Goal: Transaction & Acquisition: Purchase product/service

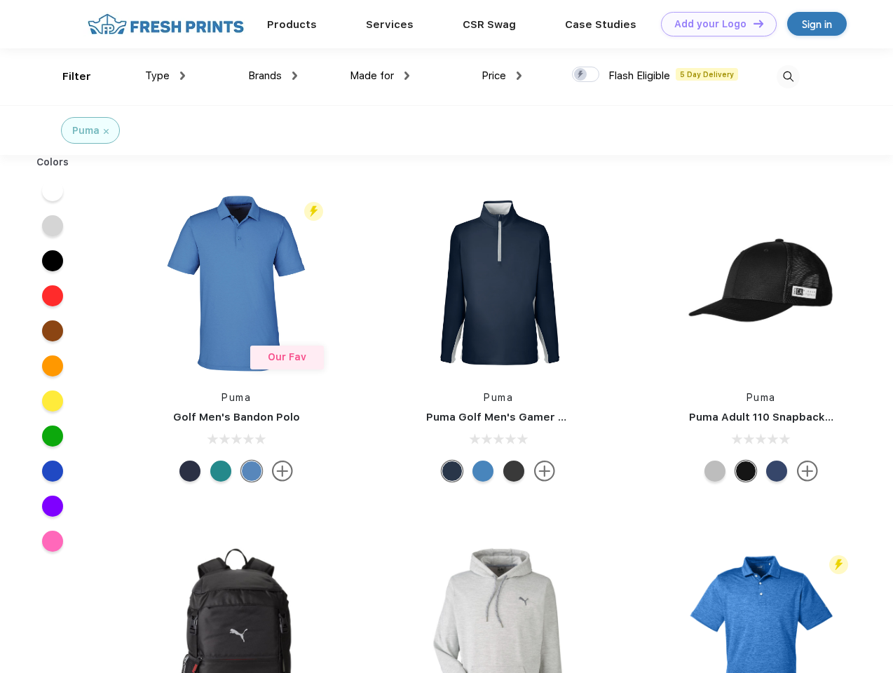
scroll to position [1, 0]
click at [714, 24] on link "Add your Logo Design Tool" at bounding box center [719, 24] width 116 height 25
click at [0, 0] on div "Design Tool" at bounding box center [0, 0] width 0 height 0
click at [753, 23] on link "Add your Logo Design Tool" at bounding box center [719, 24] width 116 height 25
click at [67, 76] on div "Filter" at bounding box center [76, 77] width 29 height 16
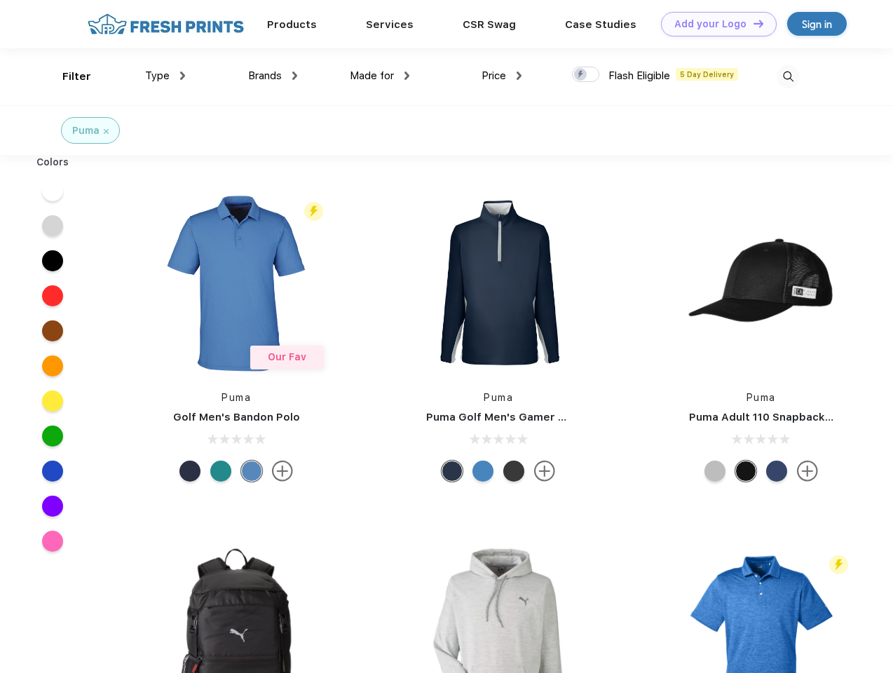
click at [166, 76] on span "Type" at bounding box center [157, 75] width 25 height 13
click at [273, 76] on span "Brands" at bounding box center [265, 75] width 34 height 13
click at [380, 76] on span "Made for" at bounding box center [372, 75] width 44 height 13
click at [502, 76] on span "Price" at bounding box center [494, 75] width 25 height 13
click at [586, 75] on div at bounding box center [585, 74] width 27 height 15
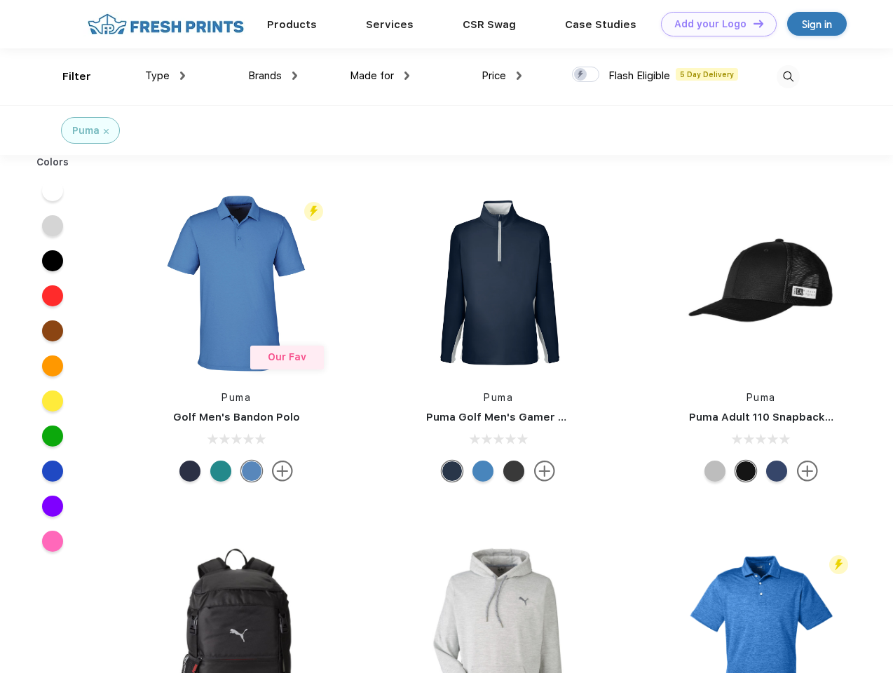
click at [581, 75] on input "checkbox" at bounding box center [576, 70] width 9 height 9
click at [788, 76] on img at bounding box center [788, 76] width 23 height 23
